Goal: Task Accomplishment & Management: Complete application form

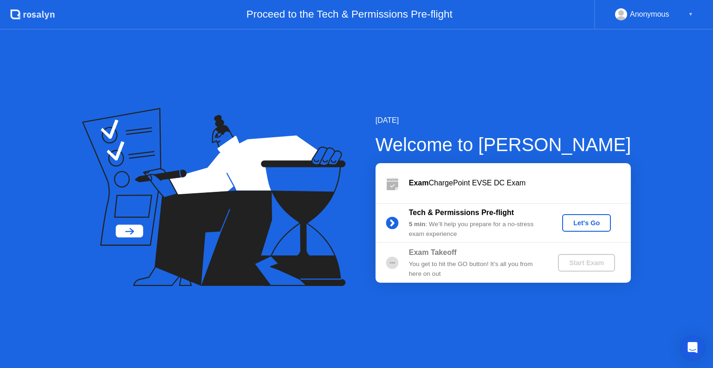
click at [574, 222] on div "Let's Go" at bounding box center [586, 222] width 41 height 7
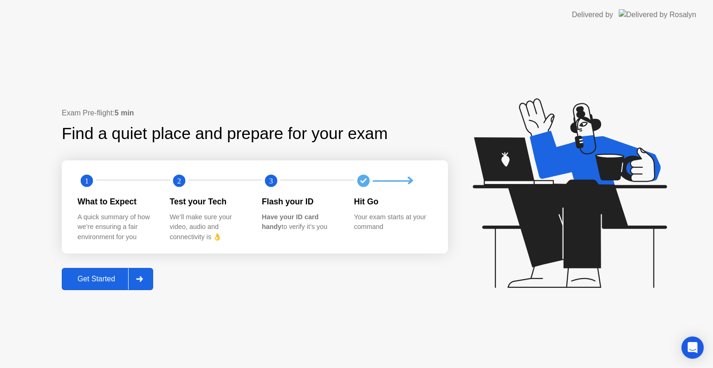
click at [102, 271] on button "Get Started" at bounding box center [107, 279] width 91 height 22
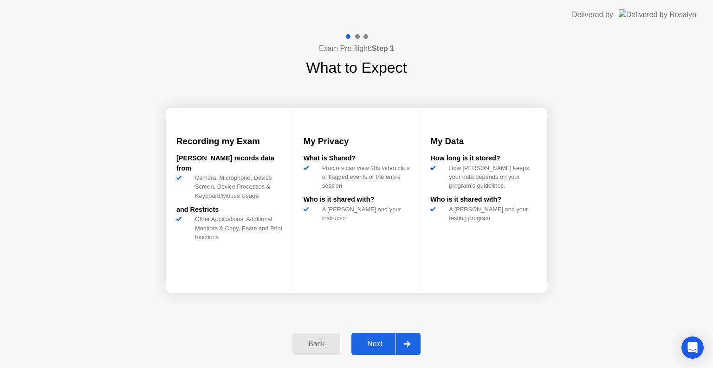
click at [375, 348] on div "Next" at bounding box center [374, 344] width 41 height 8
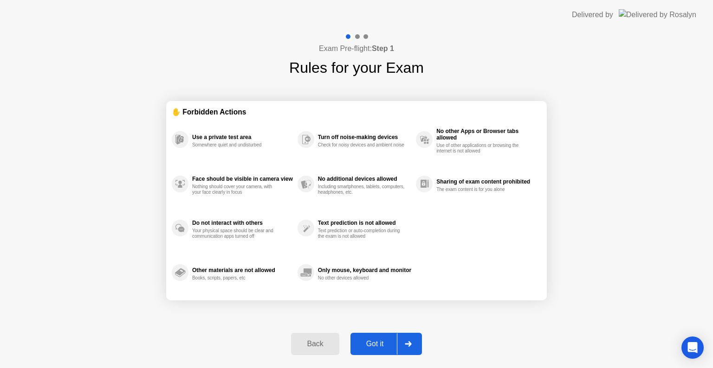
click at [375, 348] on div "Got it" at bounding box center [375, 344] width 44 height 8
select select "**********"
select select "*******"
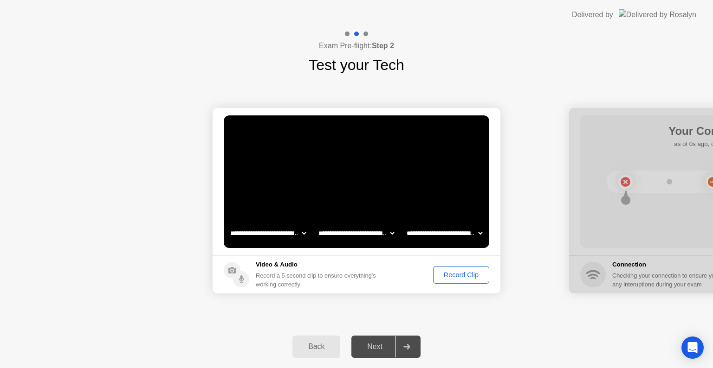
click at [470, 275] on div "Record Clip" at bounding box center [461, 274] width 50 height 7
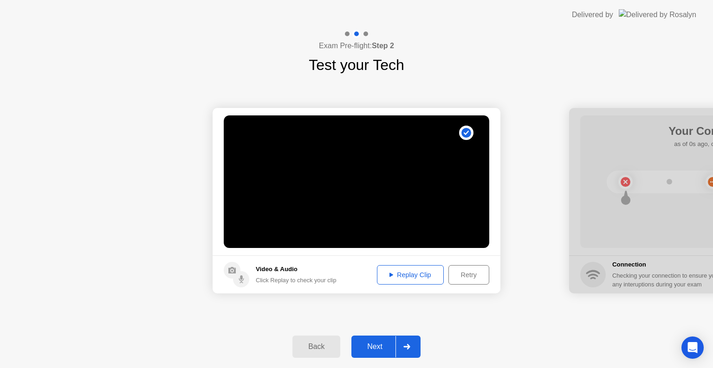
click at [408, 271] on div "Replay Clip" at bounding box center [410, 274] width 60 height 7
click at [425, 279] on div "Replay Clip" at bounding box center [410, 274] width 60 height 7
click at [466, 271] on div "Retry" at bounding box center [469, 274] width 34 height 7
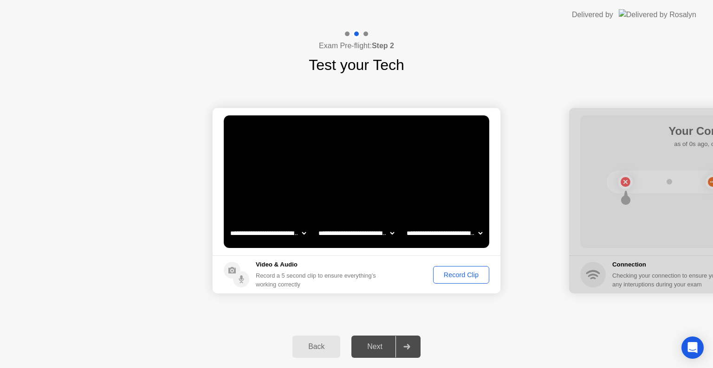
click at [463, 277] on div "Record Clip" at bounding box center [461, 274] width 50 height 7
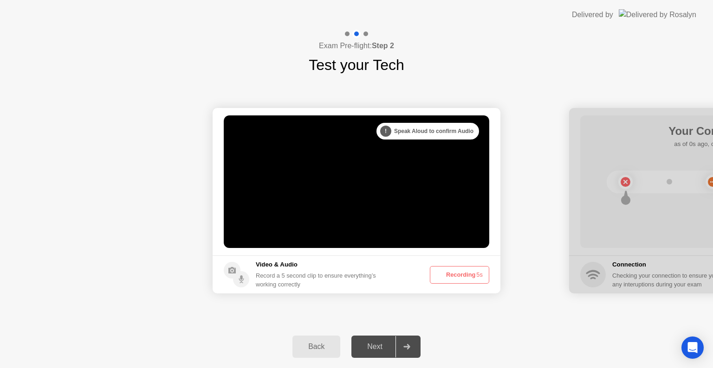
click at [463, 277] on button "Recording 5s" at bounding box center [459, 275] width 59 height 18
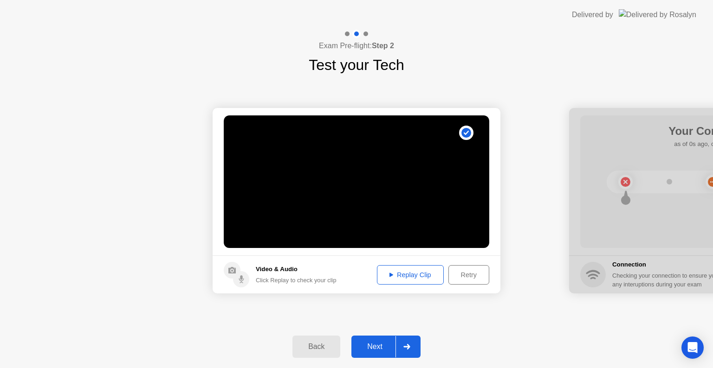
click at [377, 348] on div "Next" at bounding box center [374, 347] width 41 height 8
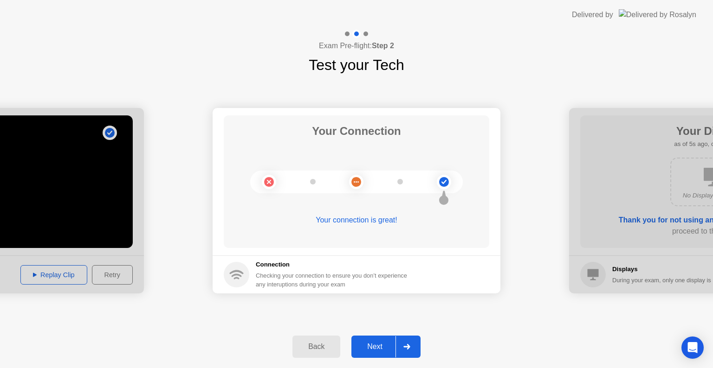
click at [379, 344] on div "Next" at bounding box center [374, 347] width 41 height 8
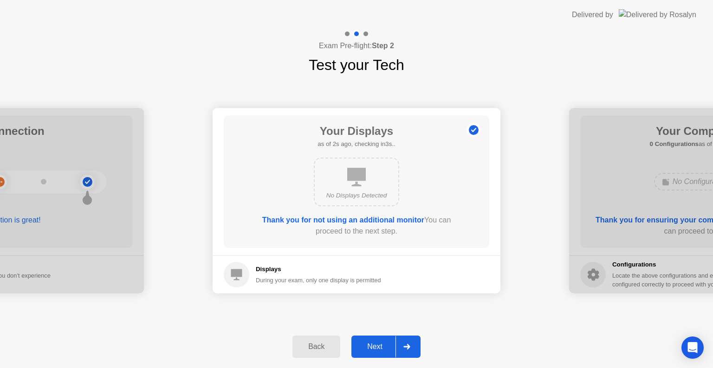
click at [382, 353] on button "Next" at bounding box center [385, 347] width 69 height 22
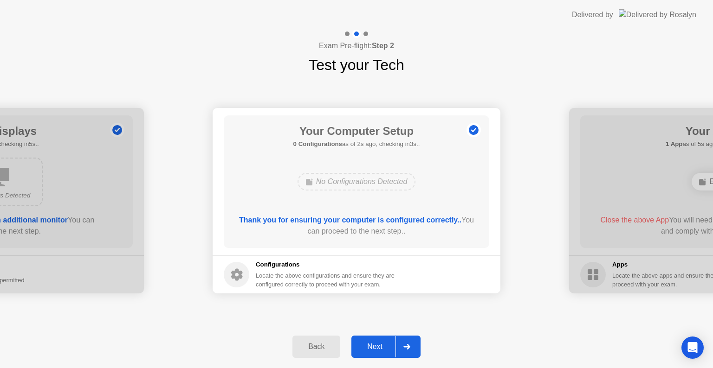
click at [374, 347] on div "Next" at bounding box center [374, 347] width 41 height 8
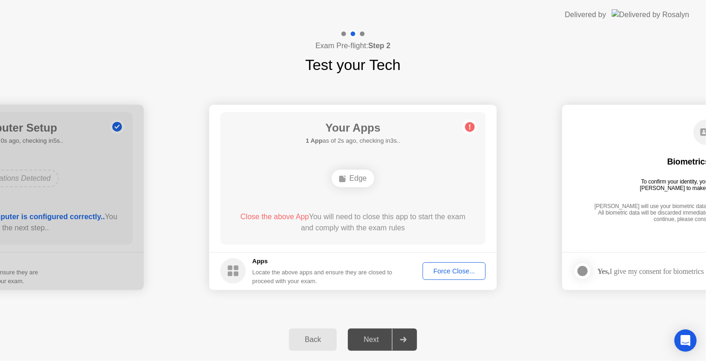
click at [436, 265] on button "Force Close..." at bounding box center [454, 272] width 63 height 18
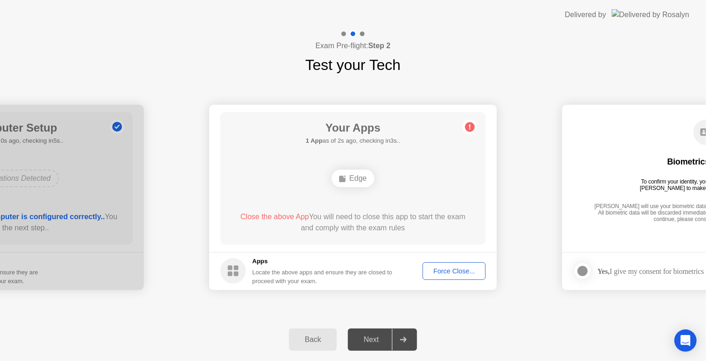
click at [447, 272] on div "Force Close..." at bounding box center [454, 271] width 57 height 7
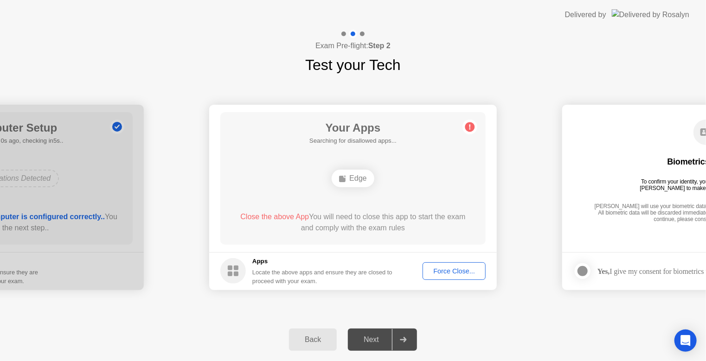
click at [439, 268] on div "Force Close..." at bounding box center [454, 271] width 57 height 7
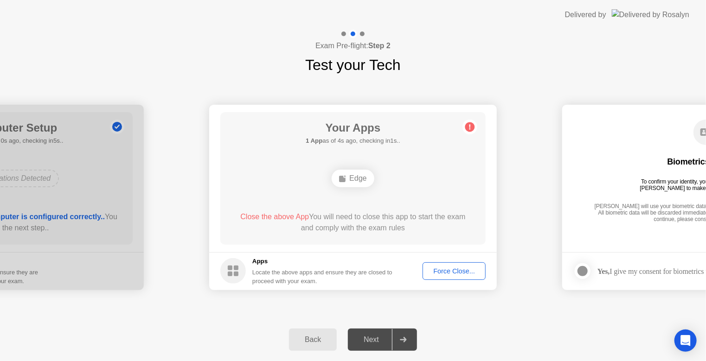
click at [447, 270] on div "Force Close..." at bounding box center [454, 271] width 57 height 7
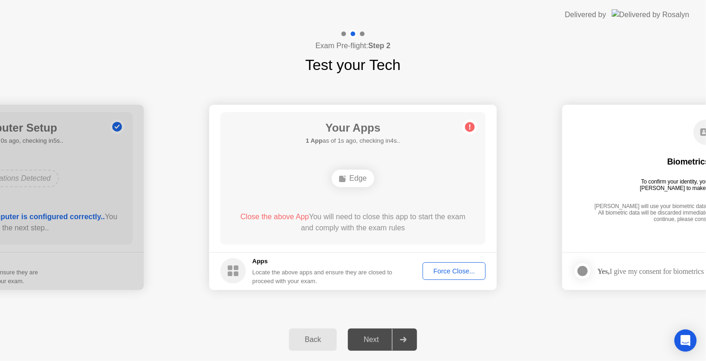
click at [368, 342] on div "Next" at bounding box center [371, 340] width 41 height 8
click at [446, 273] on div "Force Close..." at bounding box center [454, 271] width 57 height 7
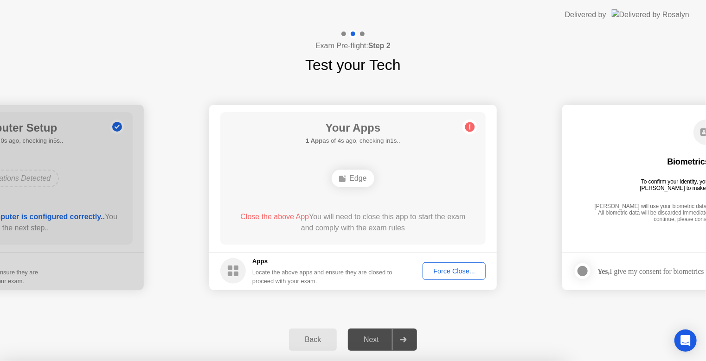
click at [446, 361] on div at bounding box center [353, 361] width 706 height 0
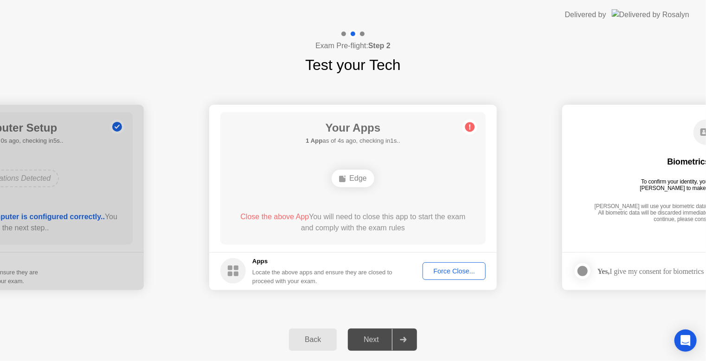
click at [466, 125] on circle at bounding box center [470, 127] width 10 height 10
click at [444, 277] on button "Force Close..." at bounding box center [454, 272] width 63 height 18
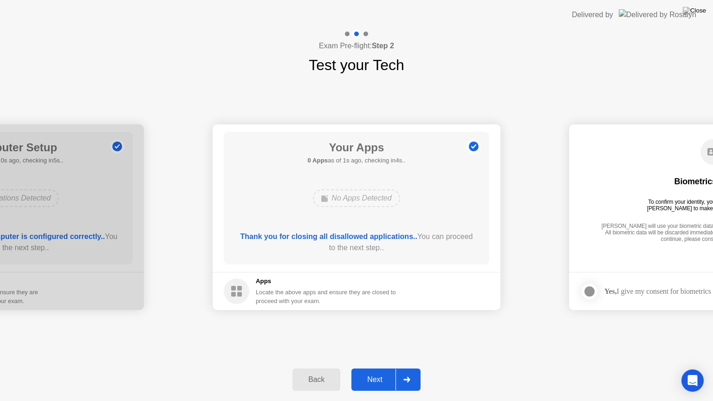
click at [376, 368] on button "Next" at bounding box center [385, 379] width 69 height 22
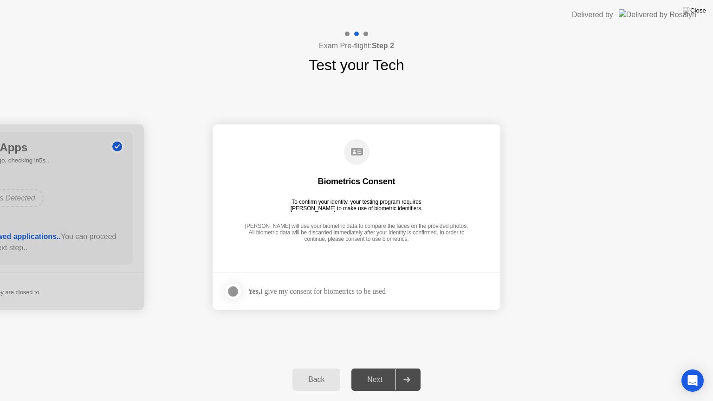
click at [233, 296] on div at bounding box center [232, 291] width 11 height 11
click at [369, 368] on div "Next" at bounding box center [374, 379] width 41 height 8
click at [240, 284] on label at bounding box center [236, 291] width 24 height 19
click at [375, 368] on div "Next" at bounding box center [374, 379] width 41 height 8
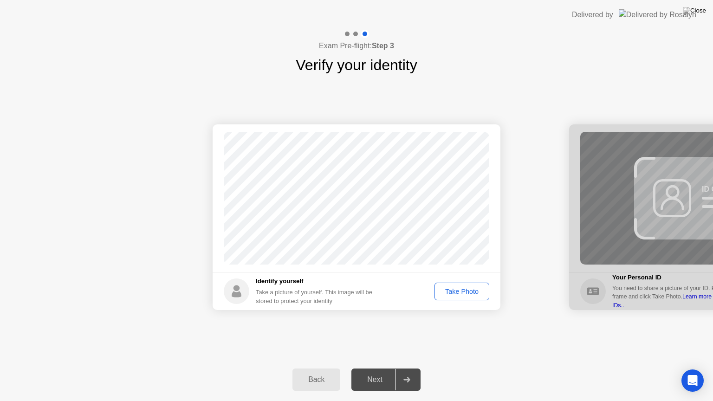
click at [465, 289] on div "Take Photo" at bounding box center [462, 291] width 48 height 7
click at [374, 368] on div "Next" at bounding box center [374, 379] width 41 height 8
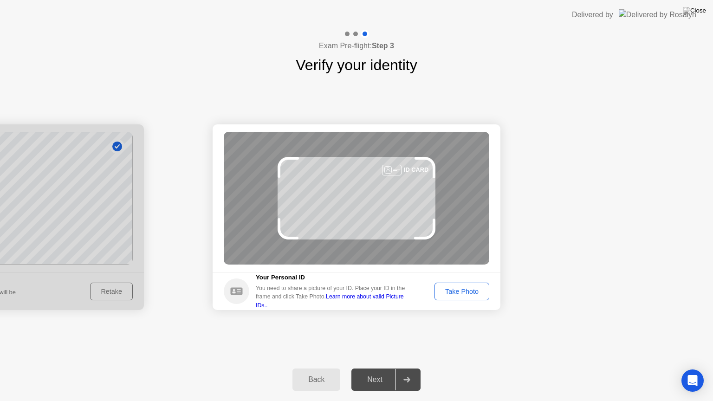
click at [374, 368] on div "Next" at bounding box center [374, 379] width 41 height 8
click at [468, 295] on div "Take Photo" at bounding box center [462, 291] width 48 height 7
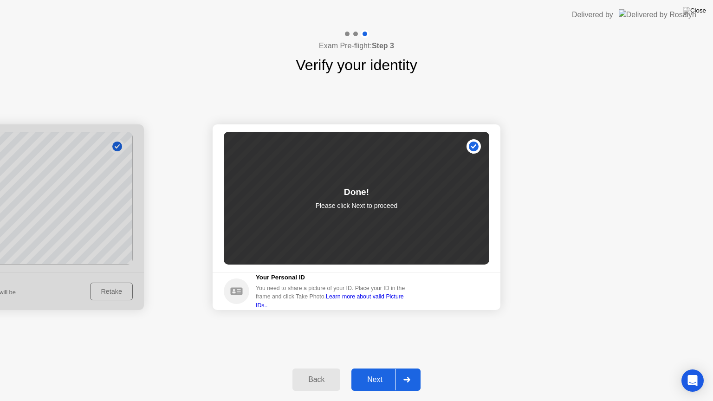
click at [379, 368] on div "Next" at bounding box center [374, 379] width 41 height 8
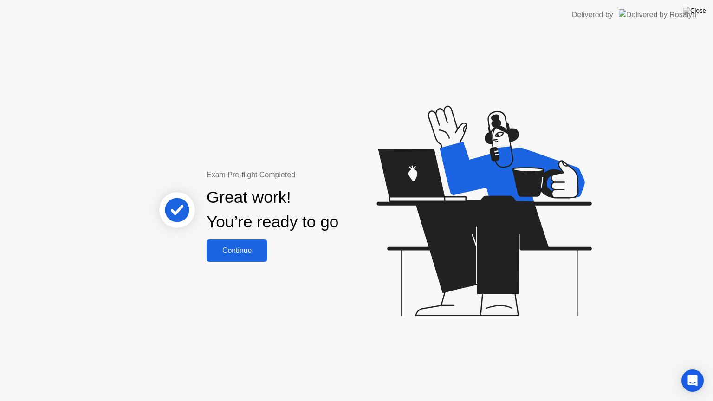
click at [245, 246] on div "Continue" at bounding box center [236, 250] width 55 height 8
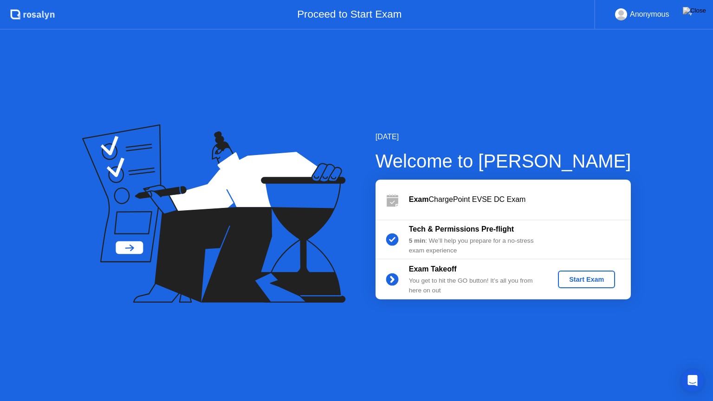
click at [587, 278] on div "Start Exam" at bounding box center [586, 279] width 50 height 7
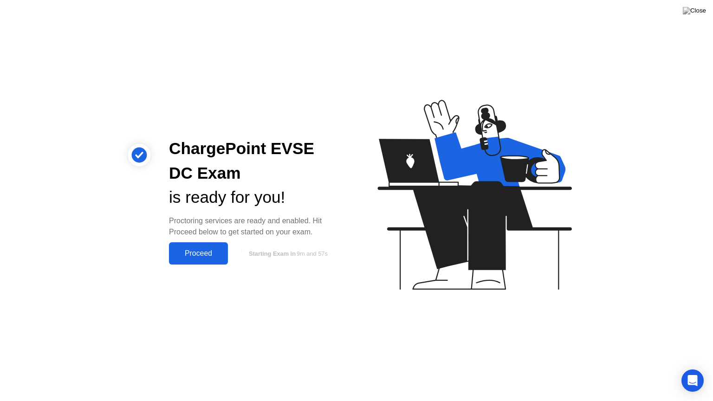
click at [212, 249] on div "Proceed" at bounding box center [198, 253] width 53 height 8
